Goal: Find contact information: Find contact information

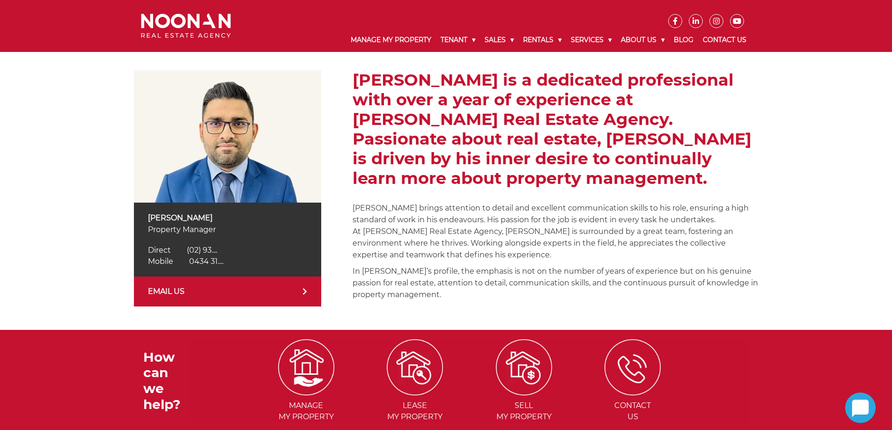
scroll to position [140, 0]
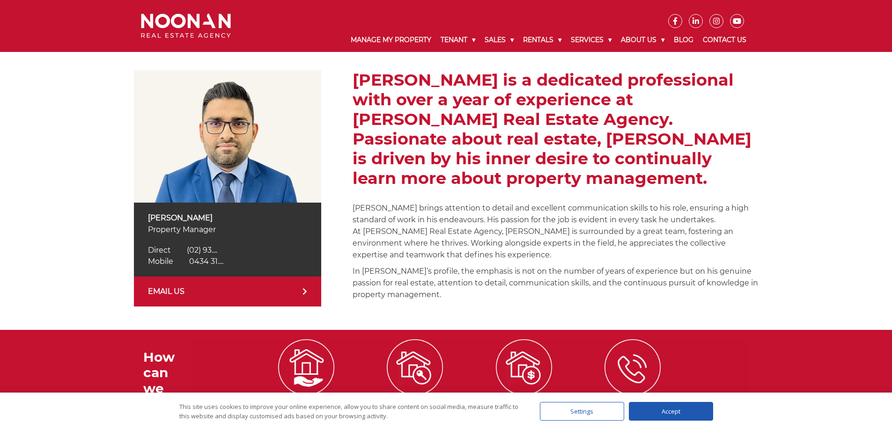
click at [59, 259] on div "[PERSON_NAME] Property Manager Direct [PHONE_NUMBER] Direct (02) 93.... Mobile …" at bounding box center [446, 188] width 892 height 283
drag, startPoint x: 597, startPoint y: 132, endPoint x: 703, endPoint y: 136, distance: 106.3
click at [703, 136] on h2 "[PERSON_NAME] is a dedicated professional with over a year of experience at [PE…" at bounding box center [554, 129] width 405 height 118
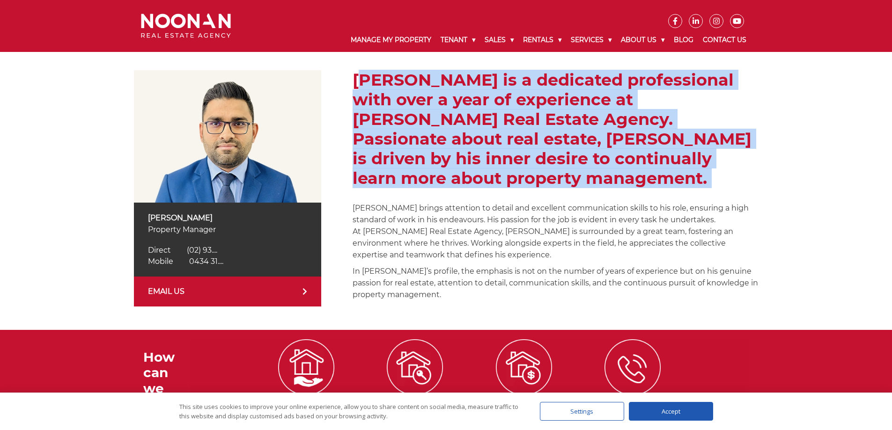
click at [703, 136] on h2 "[PERSON_NAME] is a dedicated professional with over a year of experience at [PE…" at bounding box center [554, 129] width 405 height 118
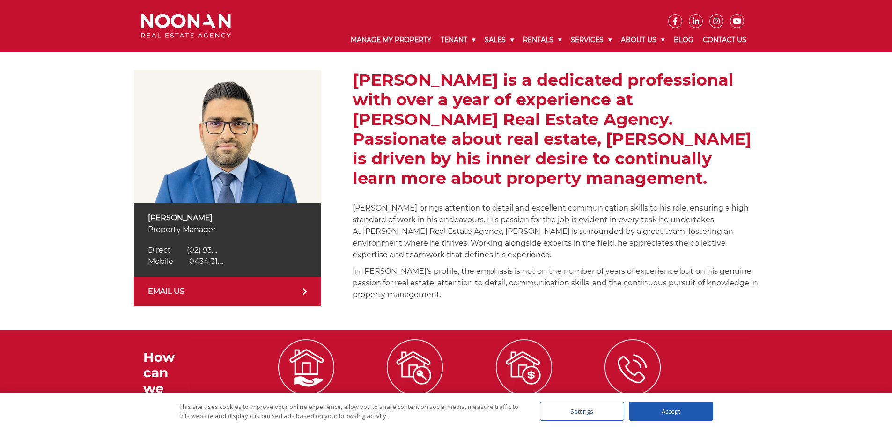
click at [63, 256] on div "[PERSON_NAME] Property Manager Direct [PHONE_NUMBER] Direct (02) 93.... Mobile …" at bounding box center [446, 188] width 892 height 283
click at [89, 278] on div "[PERSON_NAME] Property Manager Direct [PHONE_NUMBER] Direct (02) 93.... Mobile …" at bounding box center [446, 188] width 892 height 283
click at [447, 214] on p "[PERSON_NAME] brings attention to detail and excellent communication skills to …" at bounding box center [554, 231] width 405 height 59
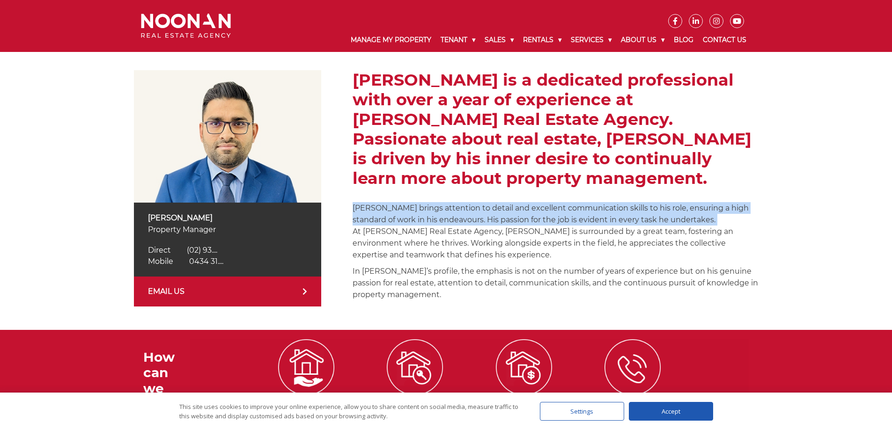
click at [447, 214] on p "[PERSON_NAME] brings attention to detail and excellent communication skills to …" at bounding box center [554, 231] width 405 height 59
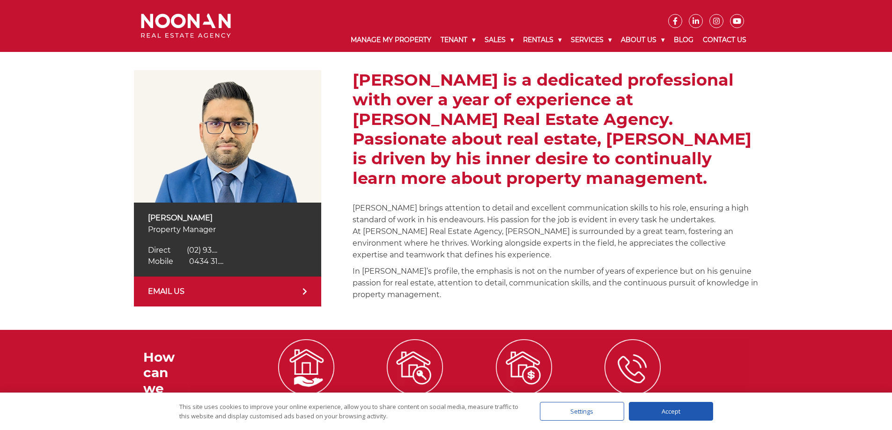
click at [450, 227] on p "[PERSON_NAME] brings attention to detail and excellent communication skills to …" at bounding box center [554, 231] width 405 height 59
click at [60, 240] on div "[PERSON_NAME] Property Manager Direct [PHONE_NUMBER] Direct (02) 93.... Mobile …" at bounding box center [446, 188] width 892 height 283
click at [416, 234] on p "[PERSON_NAME] brings attention to detail and excellent communication skills to …" at bounding box center [554, 231] width 405 height 59
